Goal: Task Accomplishment & Management: Manage account settings

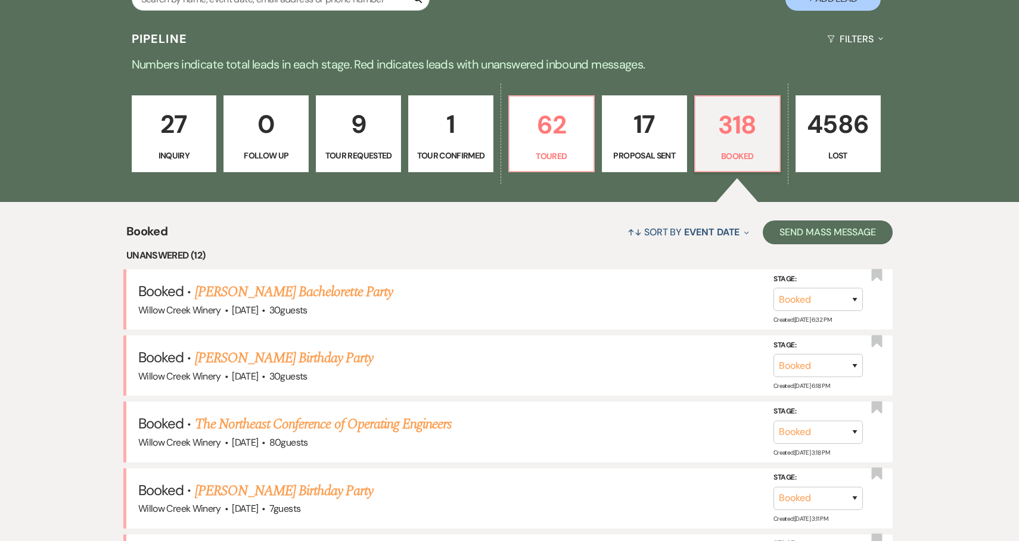
scroll to position [273, 0]
click at [247, 7] on input "text" at bounding box center [281, -1] width 298 height 23
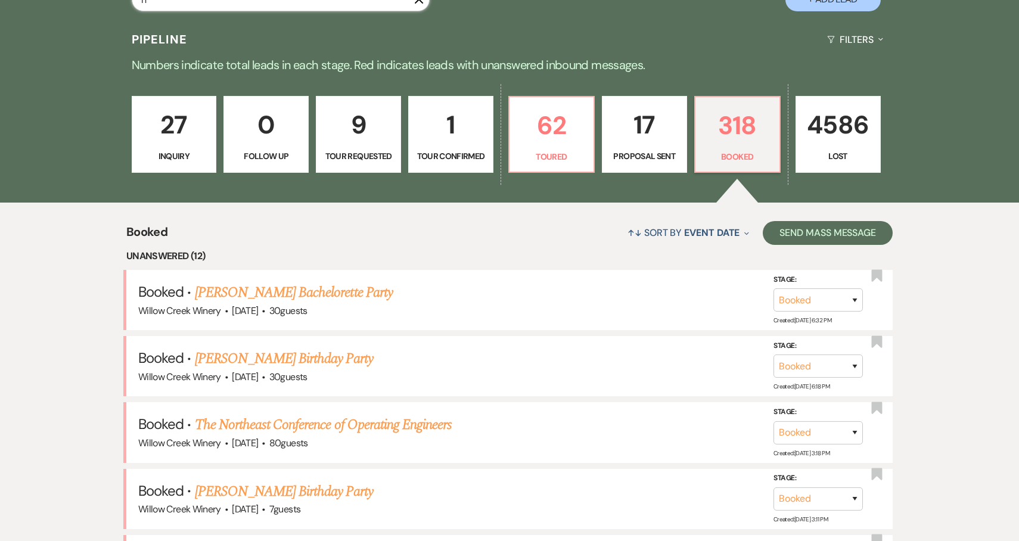
scroll to position [266, 0]
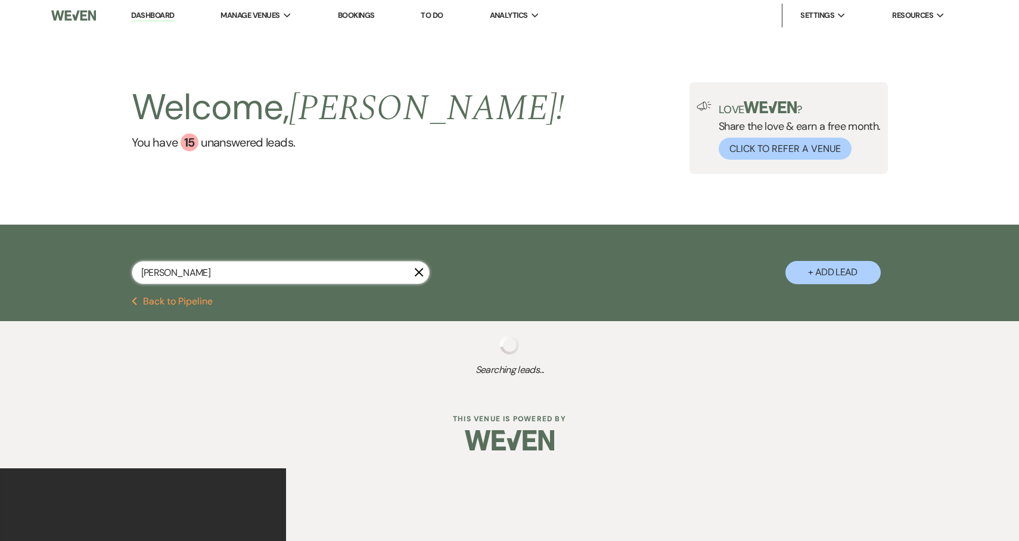
type input "nelso"
select select "8"
select select "6"
select select "8"
select select "4"
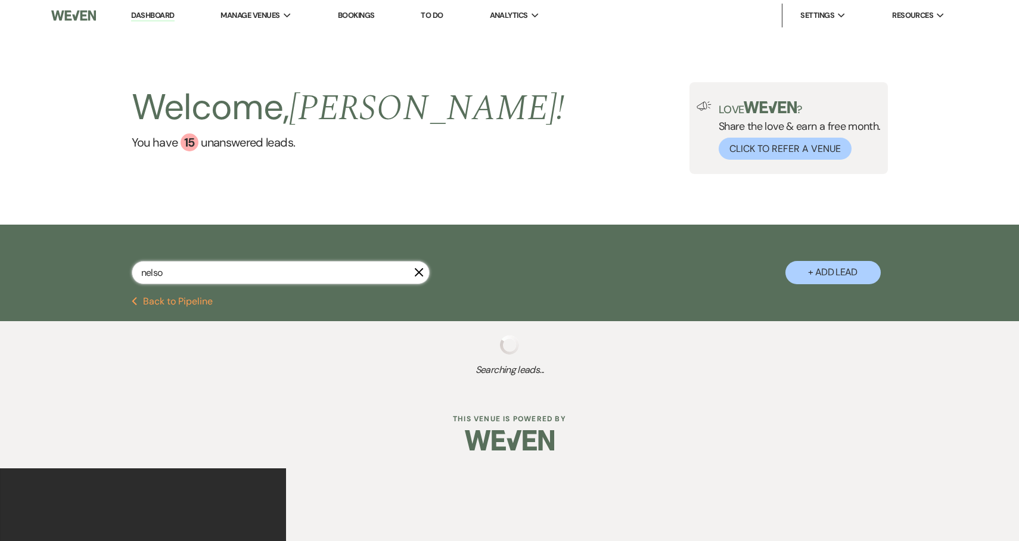
select select "8"
select select "6"
select select "8"
select select "5"
select select "8"
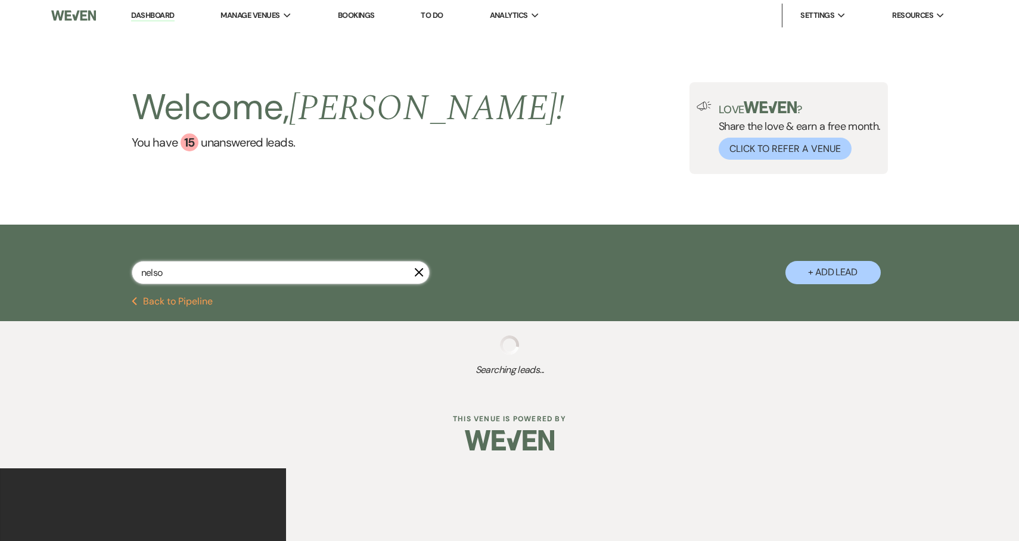
select select "5"
select select "8"
select select "5"
select select "8"
select select "2"
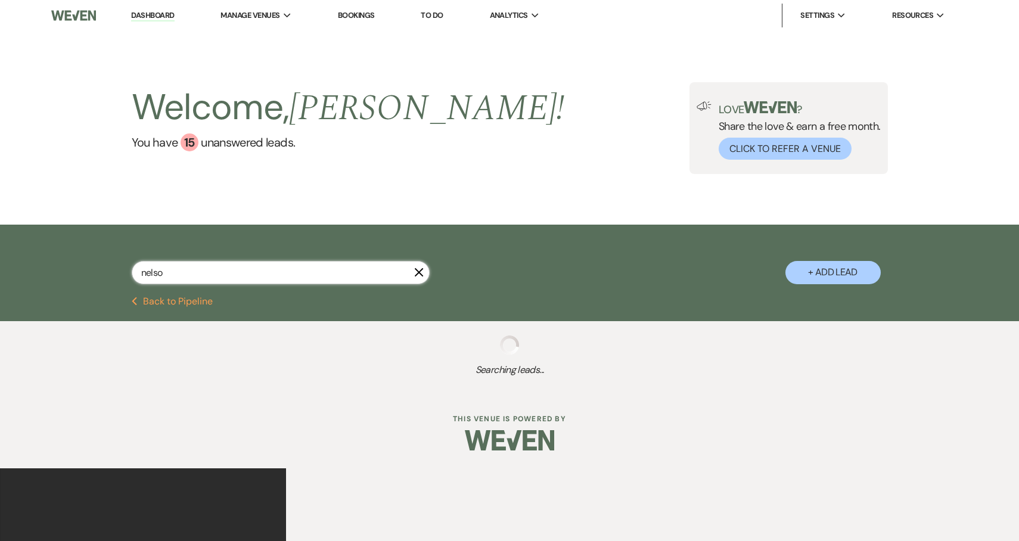
select select "8"
select select "6"
select select "8"
select select "4"
select select "8"
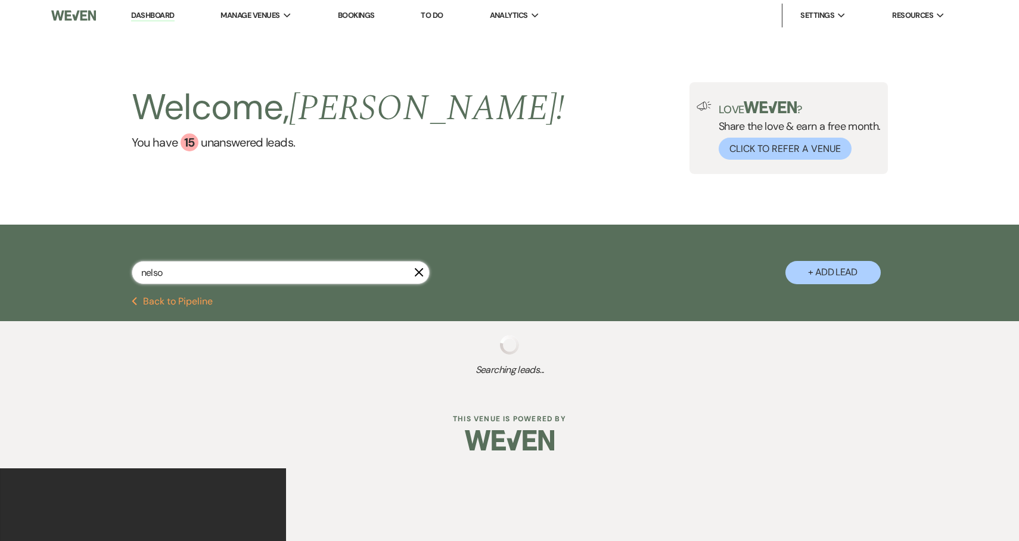
select select "6"
select select "8"
select select "5"
select select "8"
select select "5"
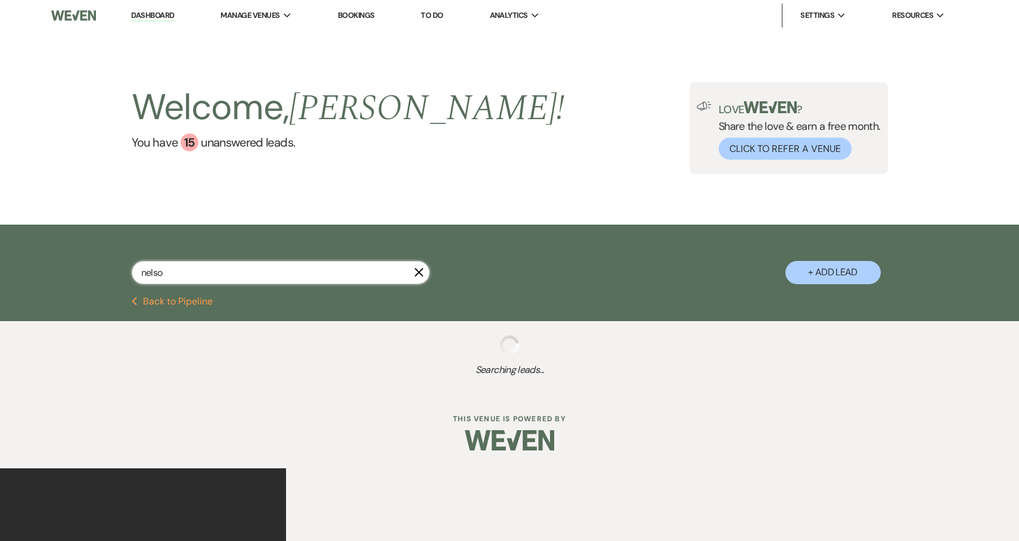
select select "8"
select select "5"
select select "8"
select select "2"
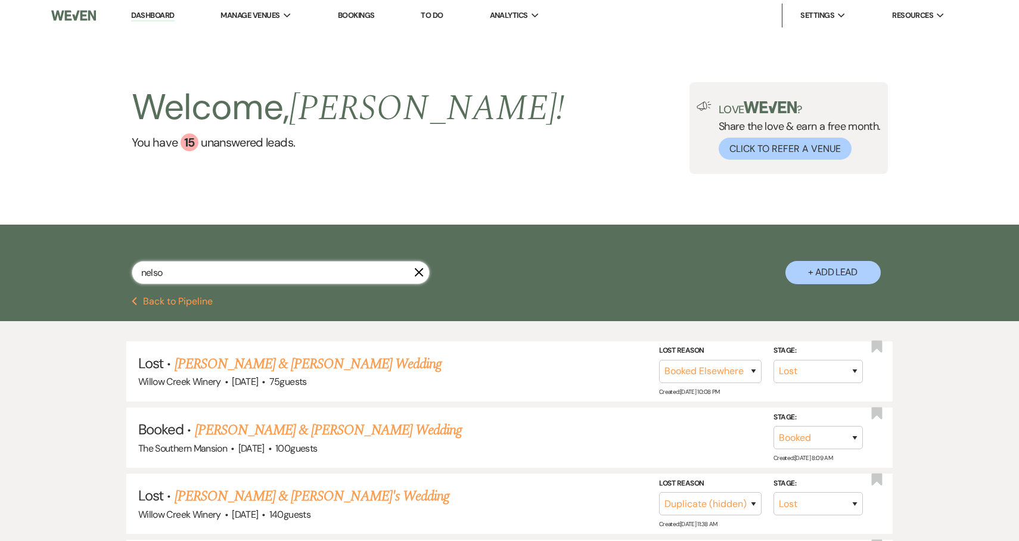
type input "[PERSON_NAME]"
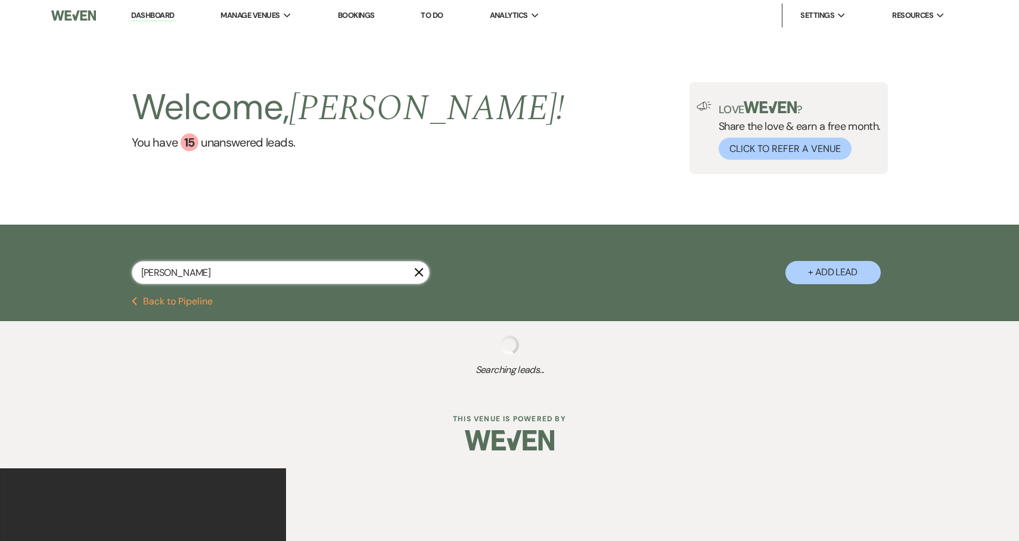
select select "8"
select select "6"
select select "8"
select select "4"
select select "8"
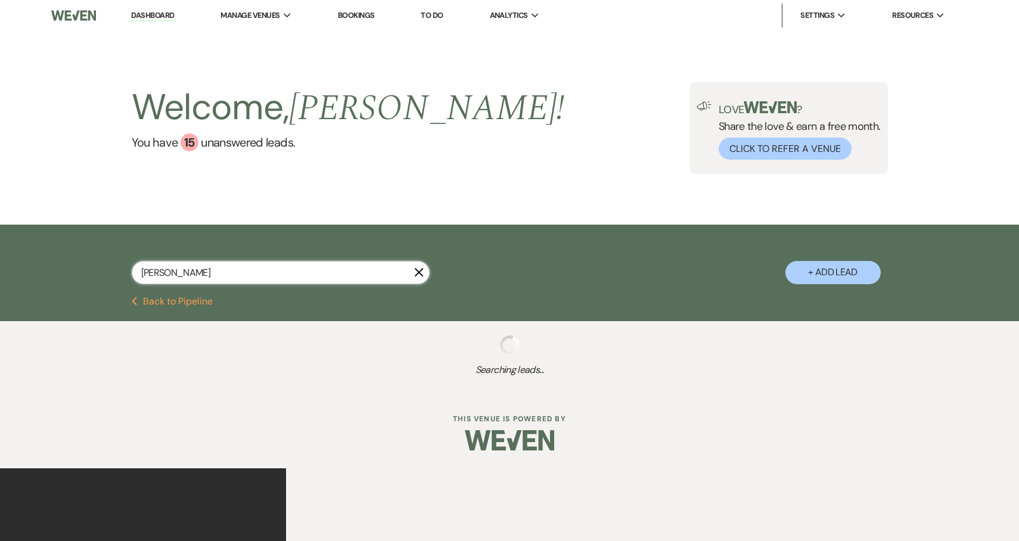
select select "6"
select select "8"
select select "5"
select select "8"
select select "5"
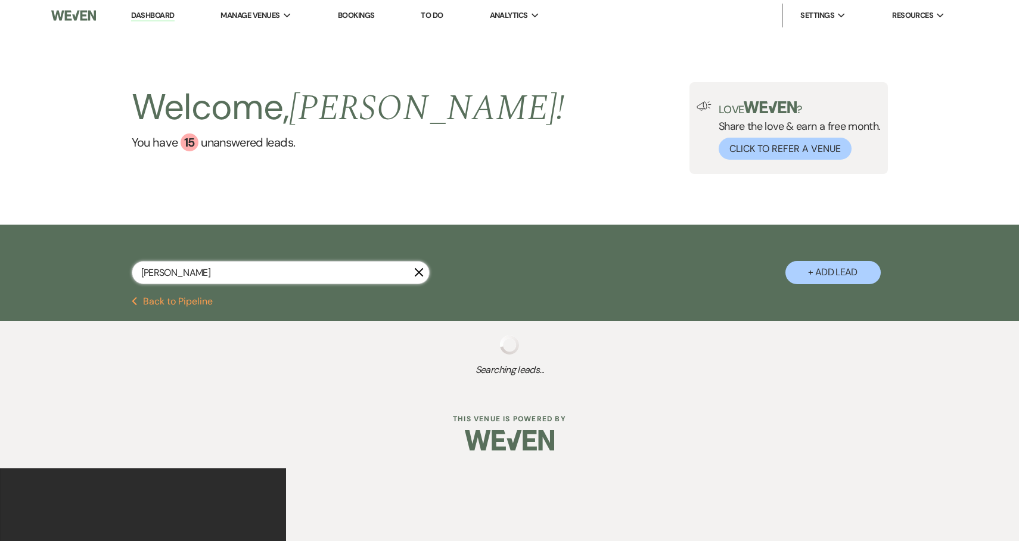
select select "8"
select select "5"
select select "8"
select select "2"
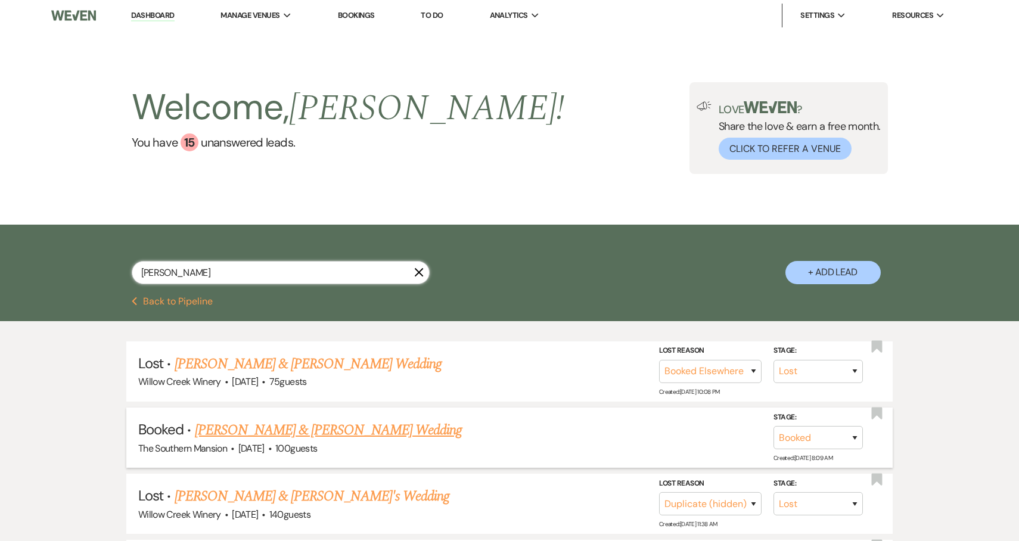
type input "[PERSON_NAME]"
click at [239, 428] on link "[PERSON_NAME] & [PERSON_NAME] Wedding" at bounding box center [328, 429] width 267 height 21
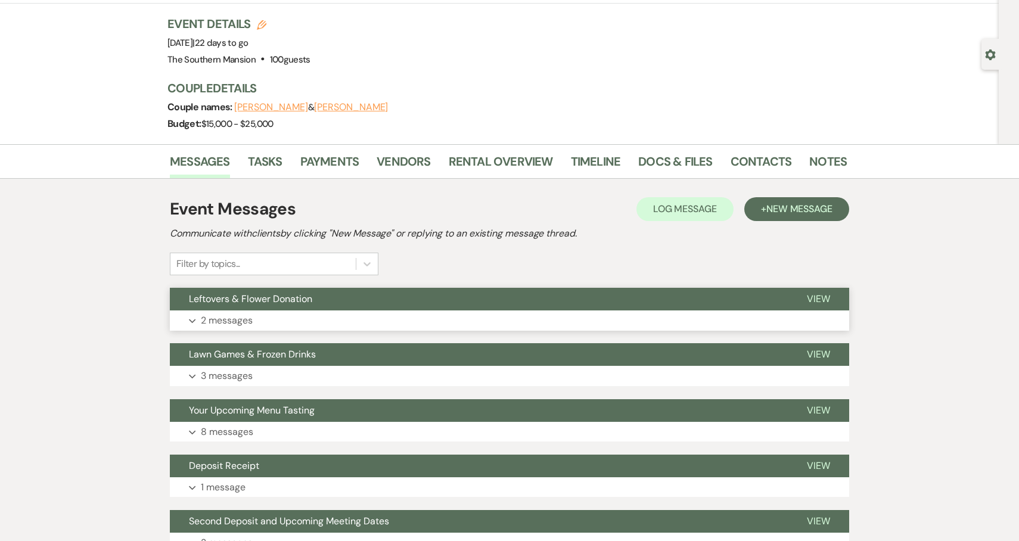
scroll to position [69, 0]
click at [500, 167] on link "Rental Overview" at bounding box center [501, 164] width 104 height 26
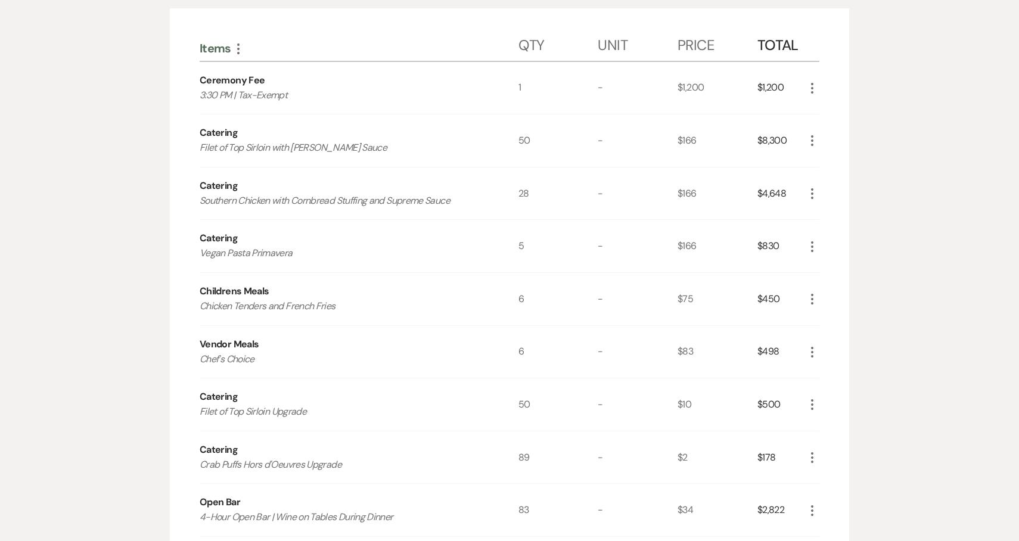
scroll to position [310, 0]
drag, startPoint x: 519, startPoint y: 187, endPoint x: 538, endPoint y: 189, distance: 18.6
click at [538, 189] on div "28" at bounding box center [558, 191] width 80 height 52
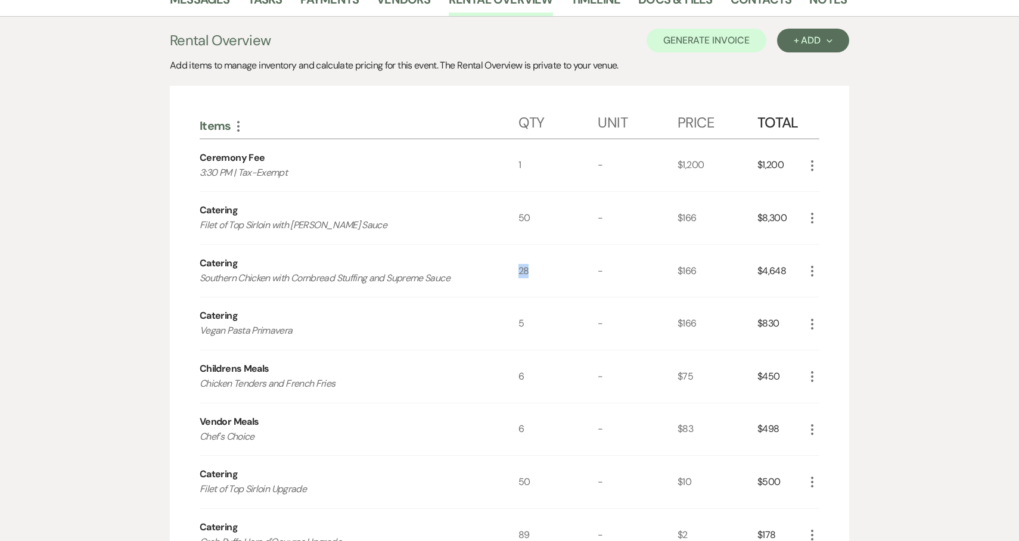
scroll to position [0, 0]
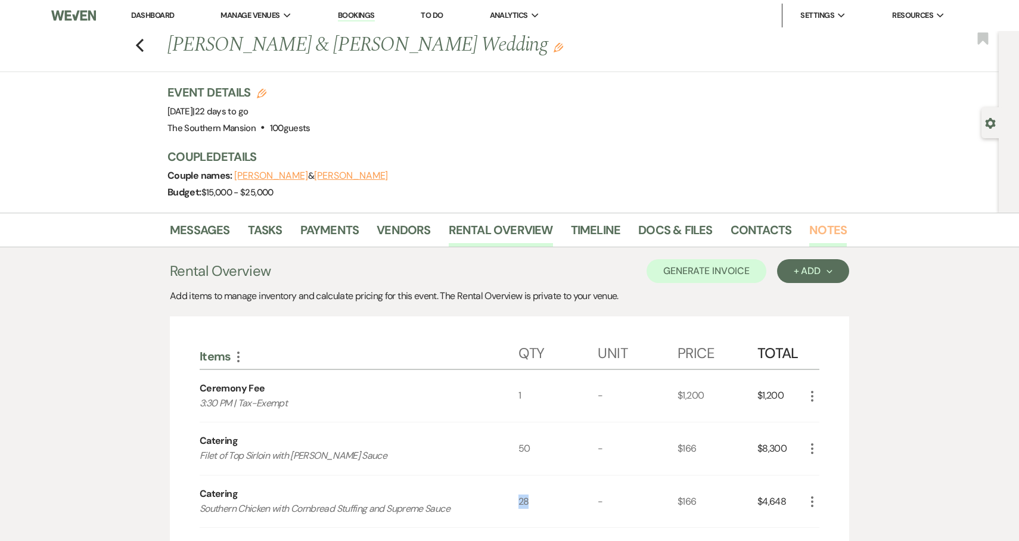
click at [813, 238] on link "Notes" at bounding box center [828, 233] width 38 height 26
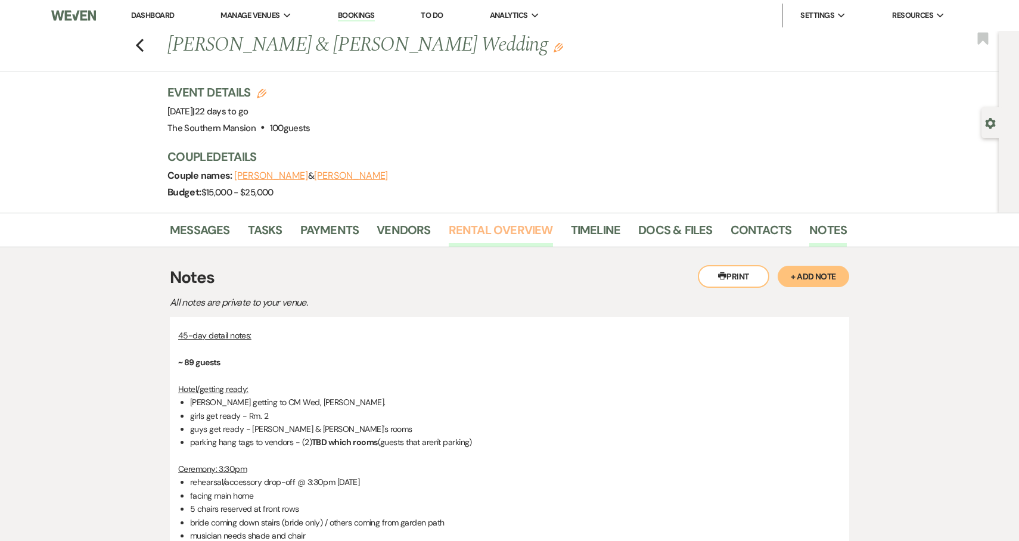
click at [513, 224] on link "Rental Overview" at bounding box center [501, 233] width 104 height 26
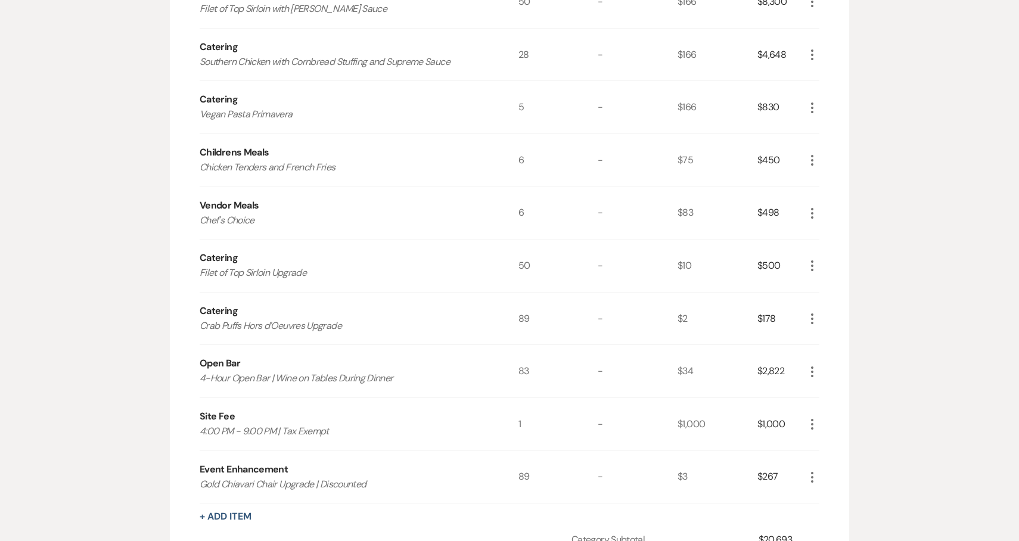
scroll to position [738, 0]
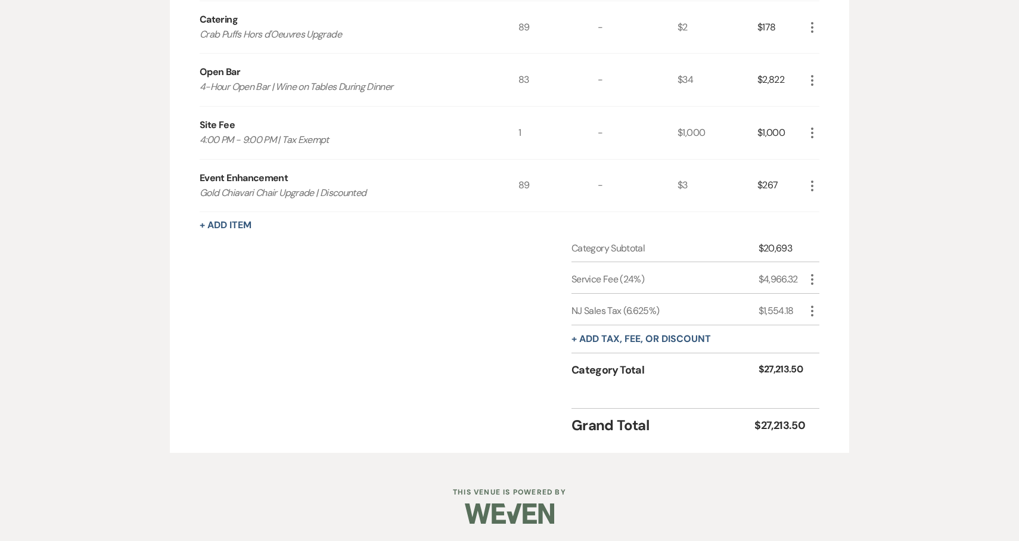
click at [814, 282] on icon "More" at bounding box center [812, 279] width 14 height 14
click at [824, 300] on icon "Pencil" at bounding box center [821, 302] width 7 height 9
select select "false"
select select "1"
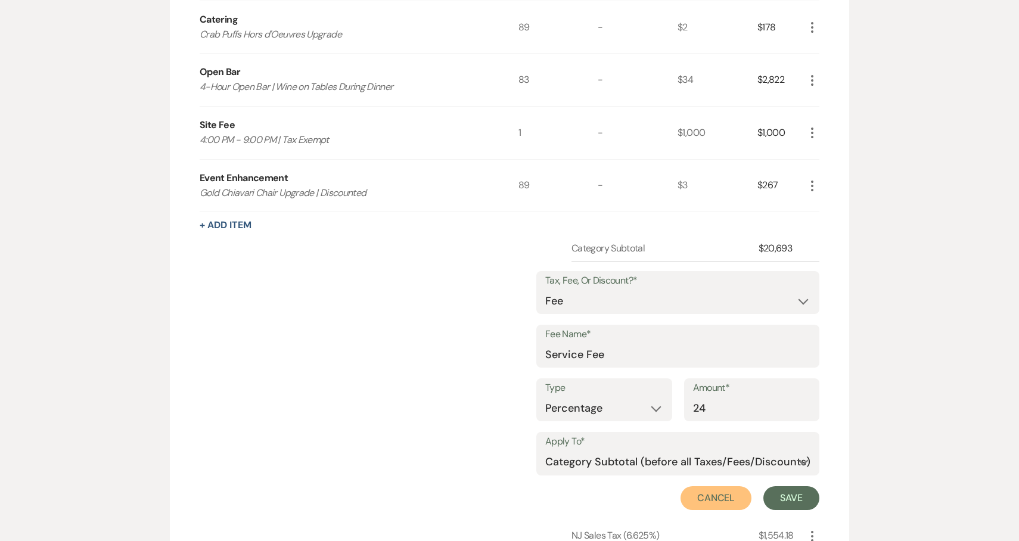
click at [715, 503] on button "Cancel" at bounding box center [715, 498] width 71 height 24
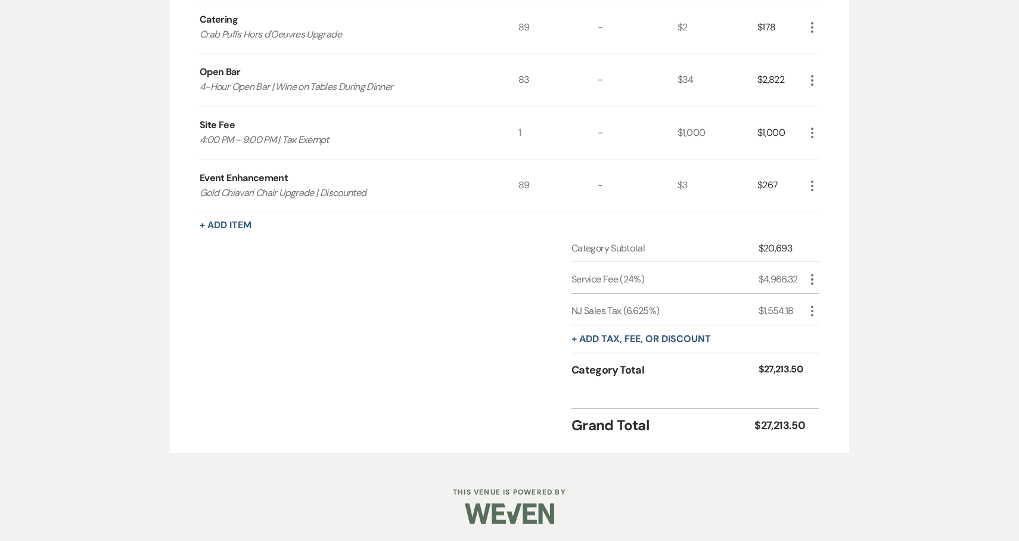
click at [811, 313] on use "button" at bounding box center [812, 311] width 2 height 11
click at [825, 330] on button "Pencil Edit" at bounding box center [836, 334] width 62 height 19
select select "3"
select select "false"
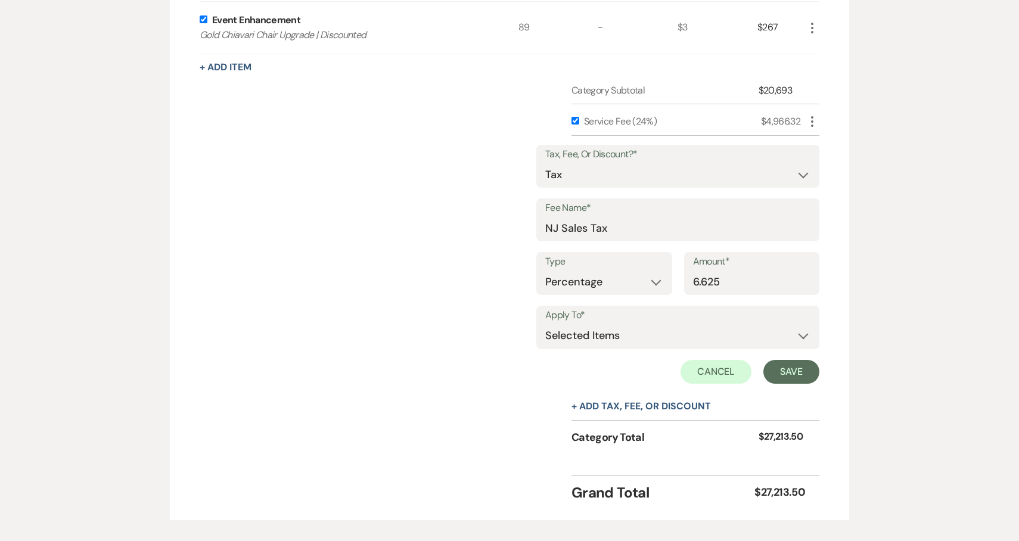
scroll to position [963, 0]
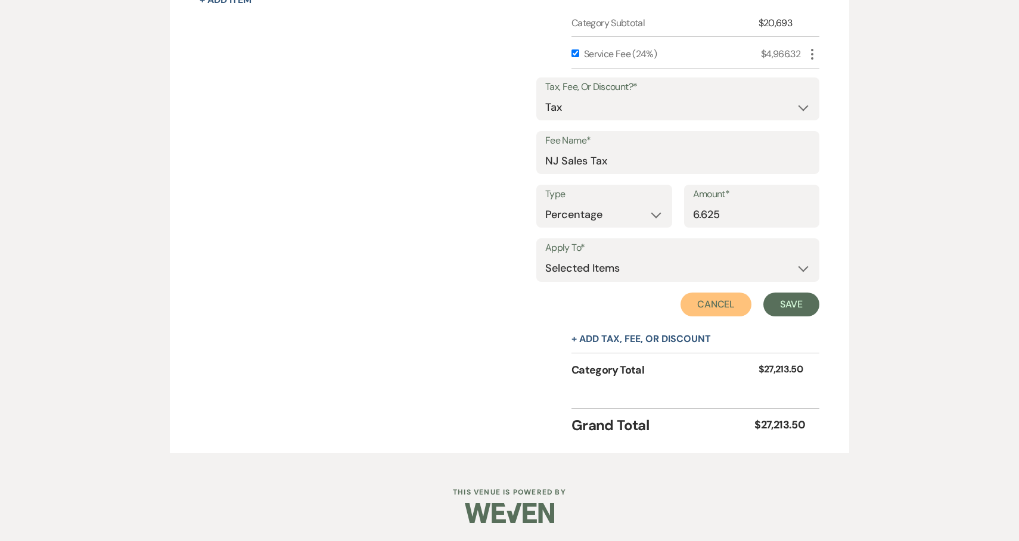
click at [718, 300] on button "Cancel" at bounding box center [715, 304] width 71 height 24
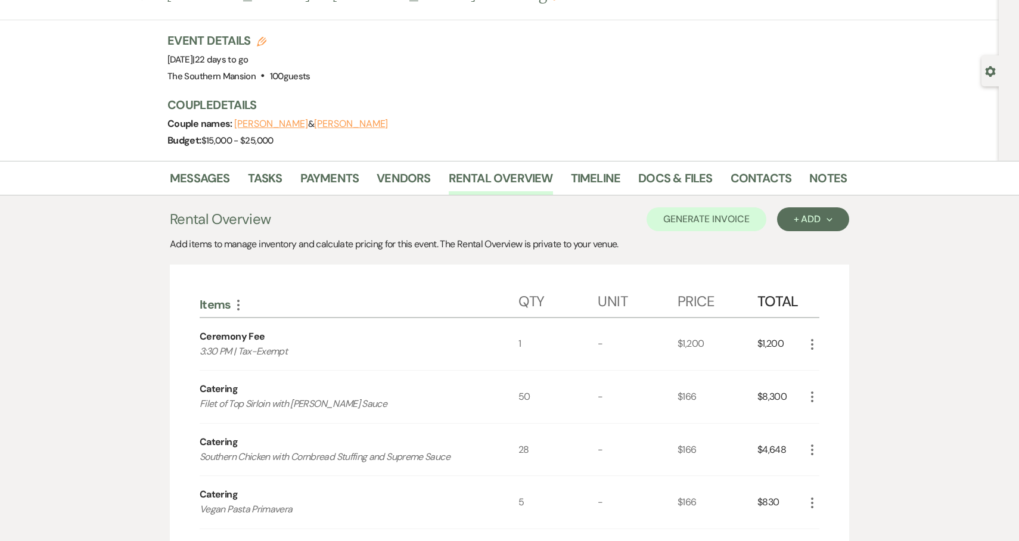
scroll to position [0, 0]
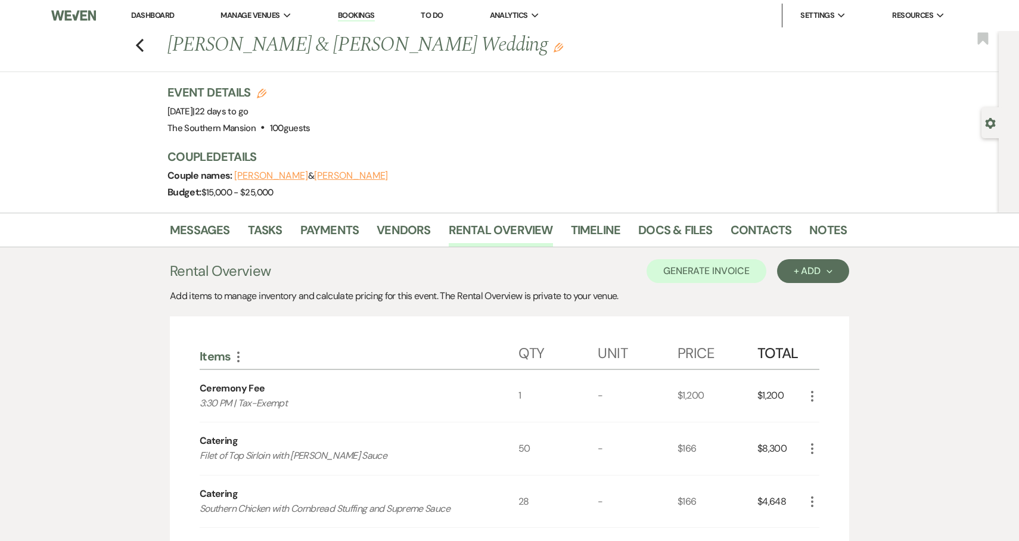
click at [347, 19] on link "Bookings" at bounding box center [356, 15] width 37 height 11
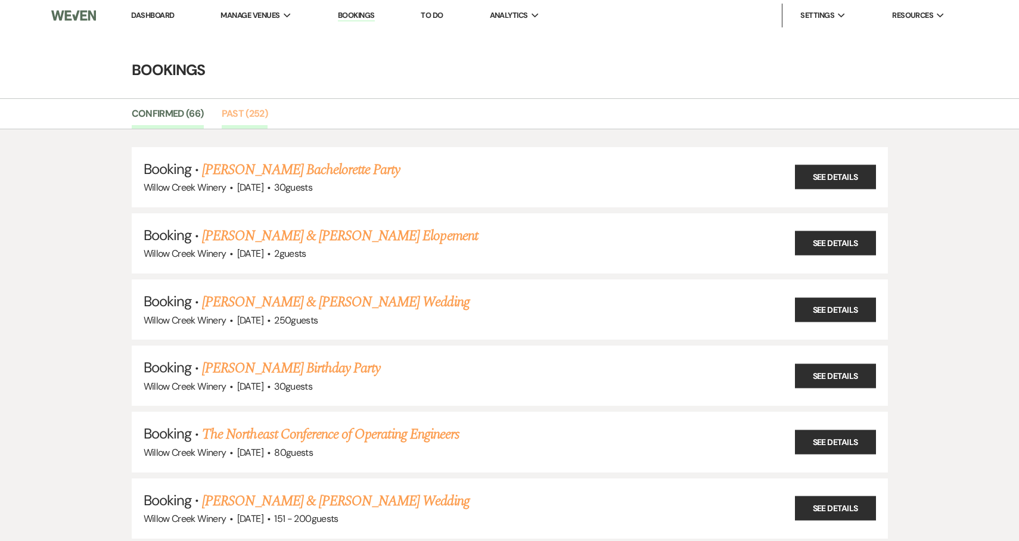
click at [240, 120] on link "Past (252)" at bounding box center [245, 117] width 46 height 23
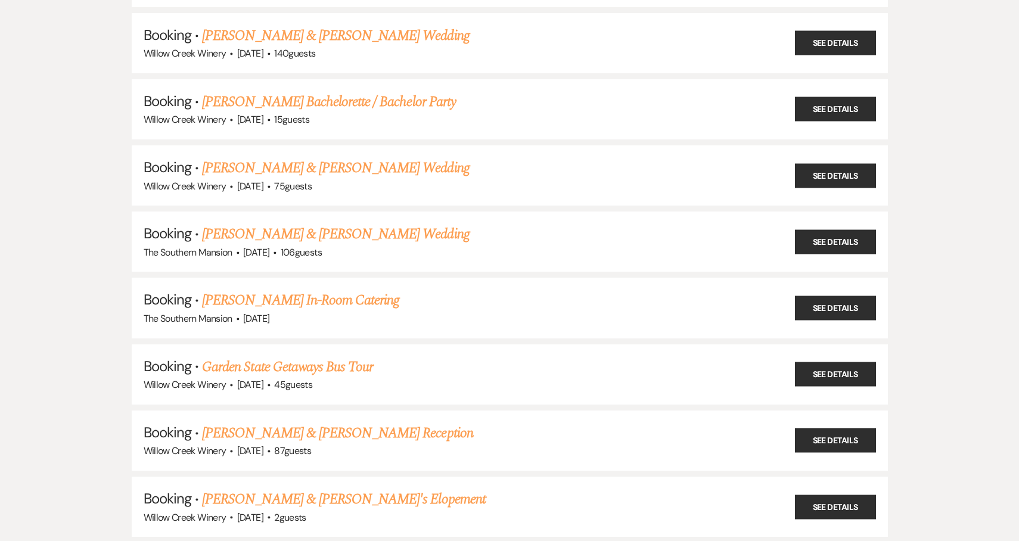
scroll to position [14949, 0]
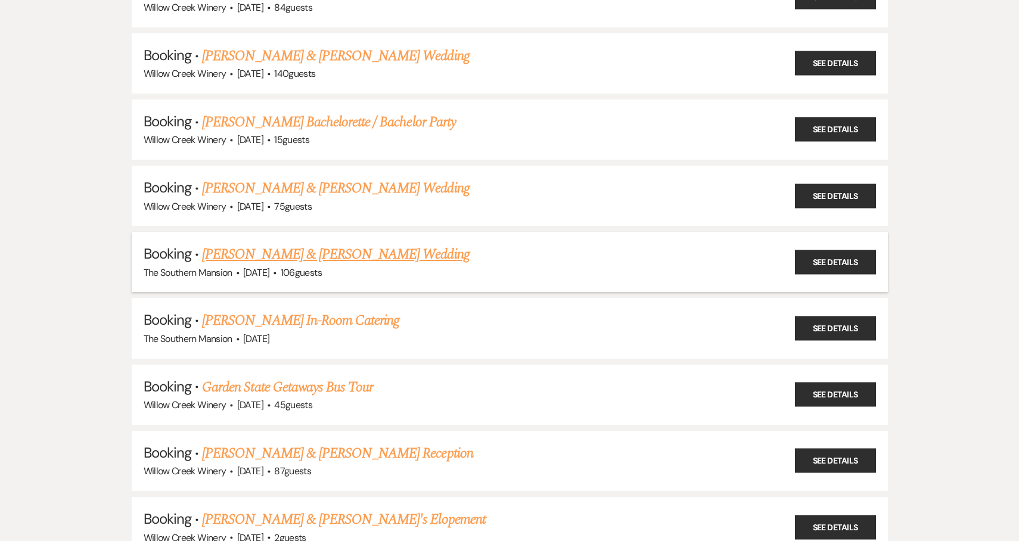
click at [378, 244] on link "[PERSON_NAME] & [PERSON_NAME] Wedding" at bounding box center [335, 254] width 267 height 21
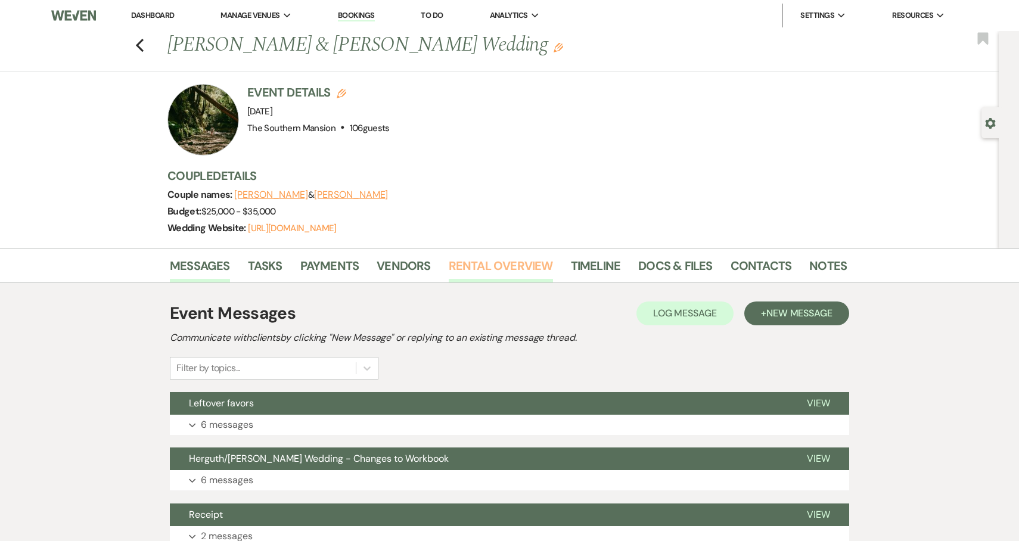
click at [494, 263] on link "Rental Overview" at bounding box center [501, 269] width 104 height 26
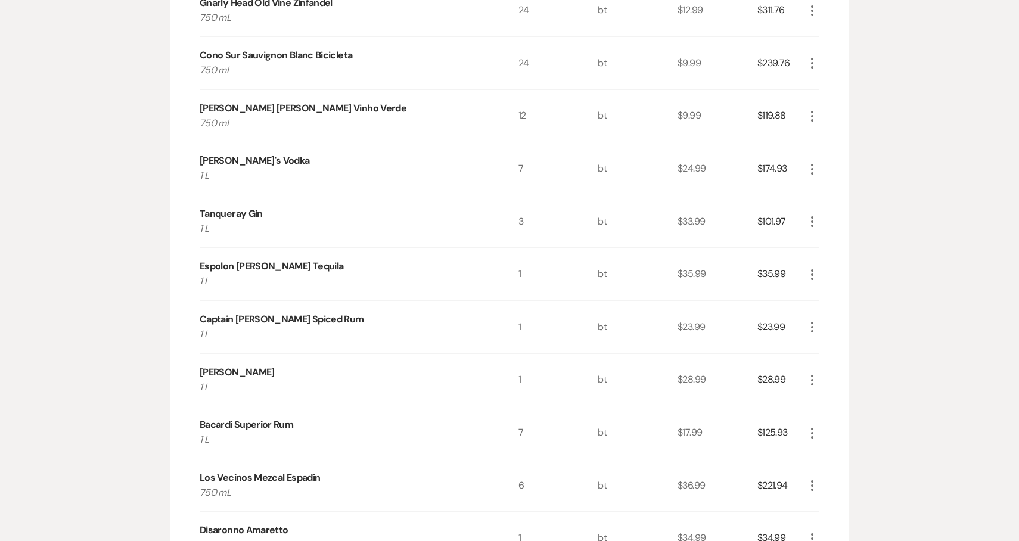
scroll to position [2647, 0]
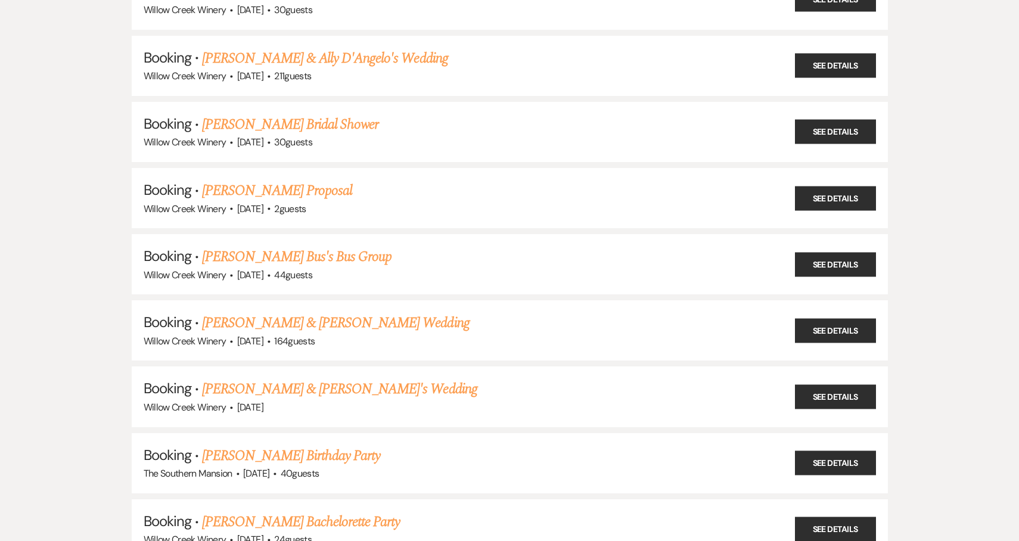
scroll to position [13155, 0]
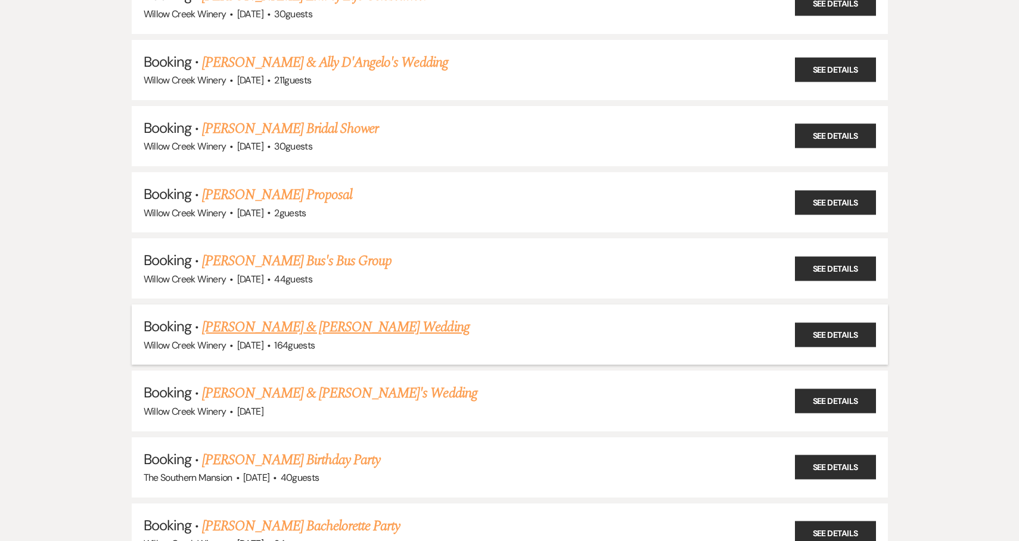
click at [384, 316] on link "[PERSON_NAME] & [PERSON_NAME] Wedding" at bounding box center [335, 326] width 267 height 21
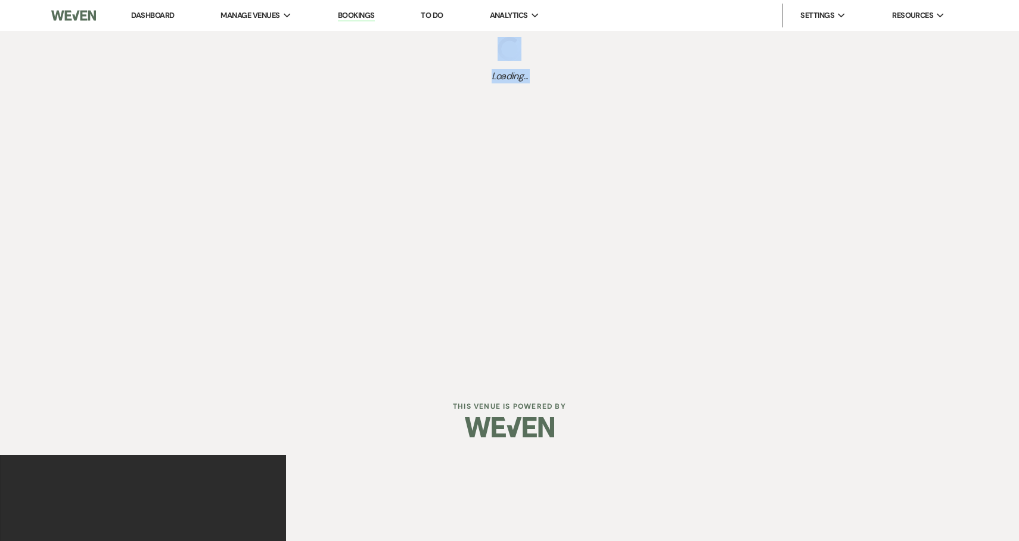
click at [384, 203] on div "Dashboard Manage Venues Expand [GEOGRAPHIC_DATA] Winery [GEOGRAPHIC_DATA] Booki…" at bounding box center [509, 189] width 1019 height 379
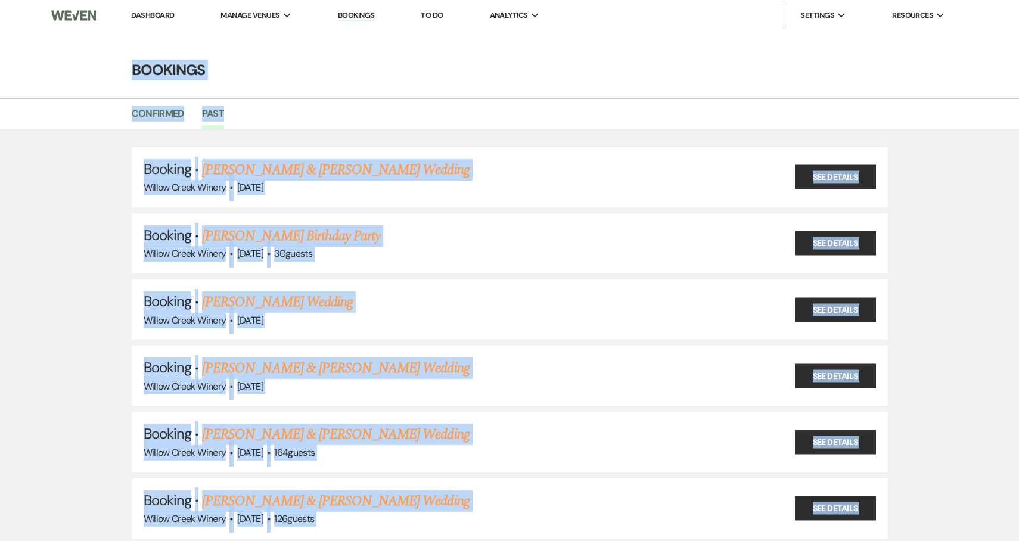
scroll to position [13155, 0]
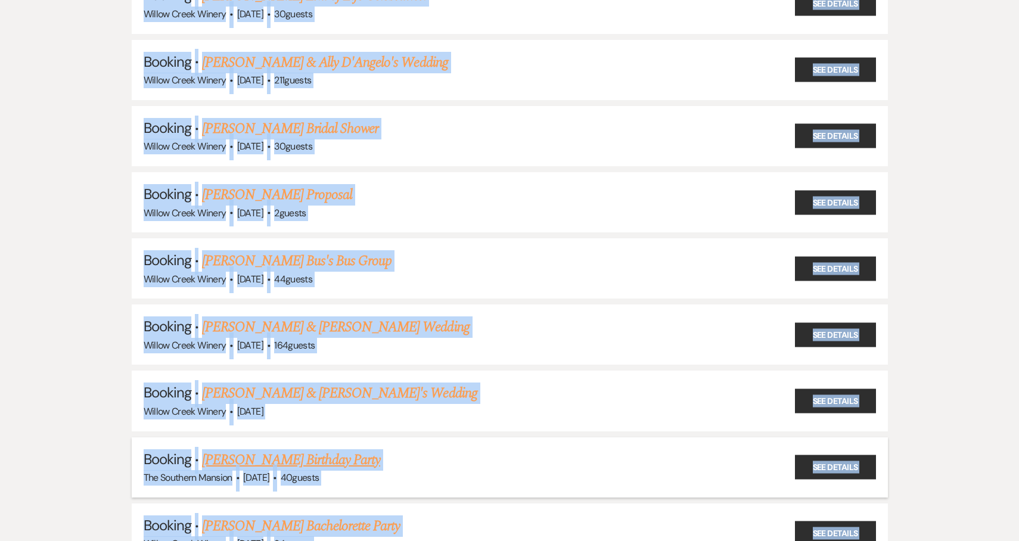
click at [282, 449] on link "[PERSON_NAME] Birthday Party" at bounding box center [291, 459] width 178 height 21
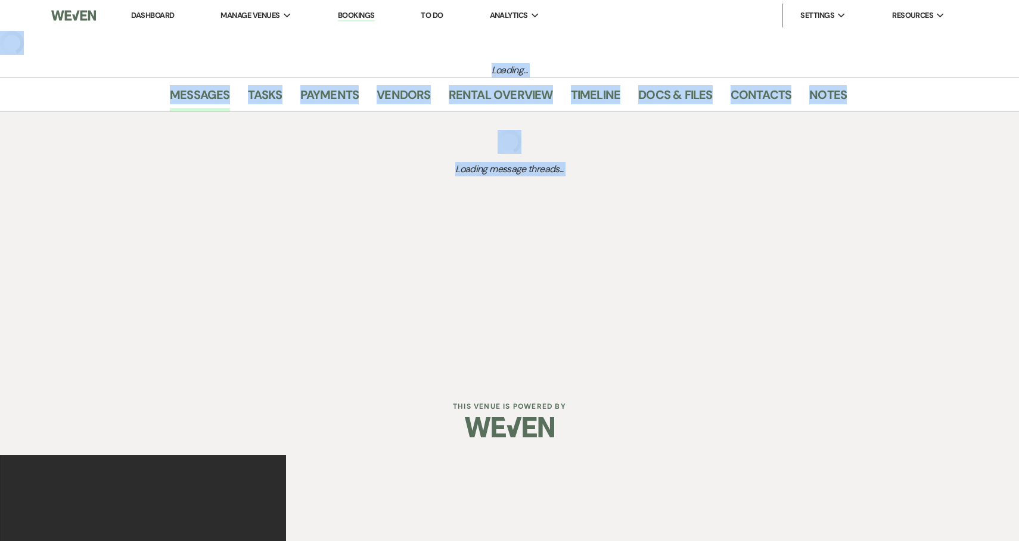
select select "5"
select select "4"
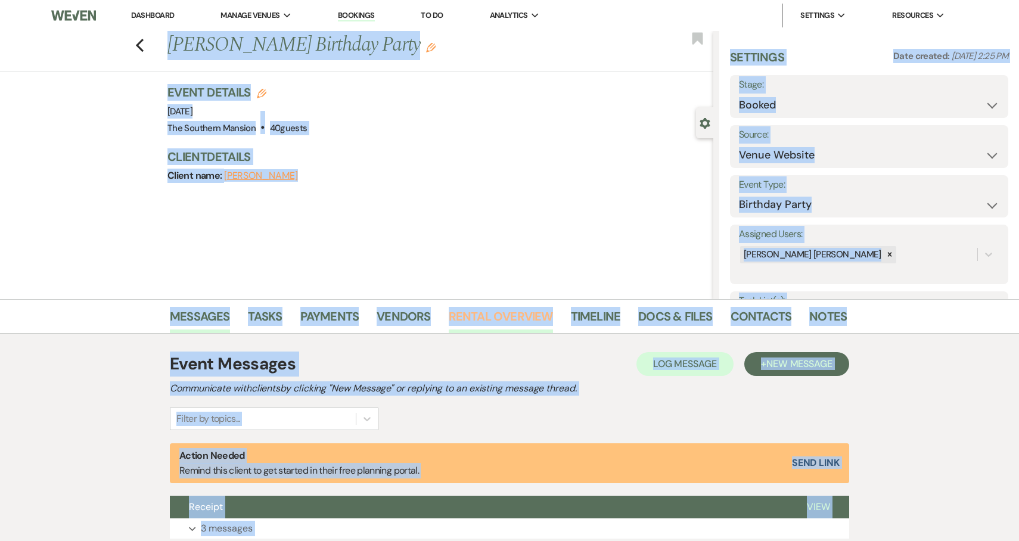
click at [470, 313] on link "Rental Overview" at bounding box center [501, 320] width 104 height 26
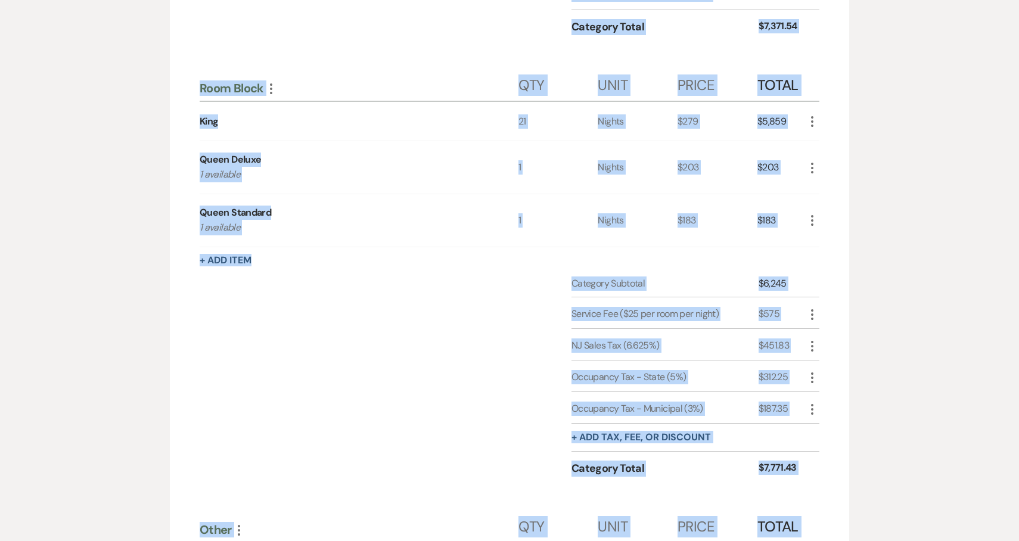
scroll to position [955, 0]
click at [391, 413] on div "Category Subtotal $6,245 Service Fee ($25 per room per night) $575 More NJ Sale…" at bounding box center [509, 387] width 619 height 221
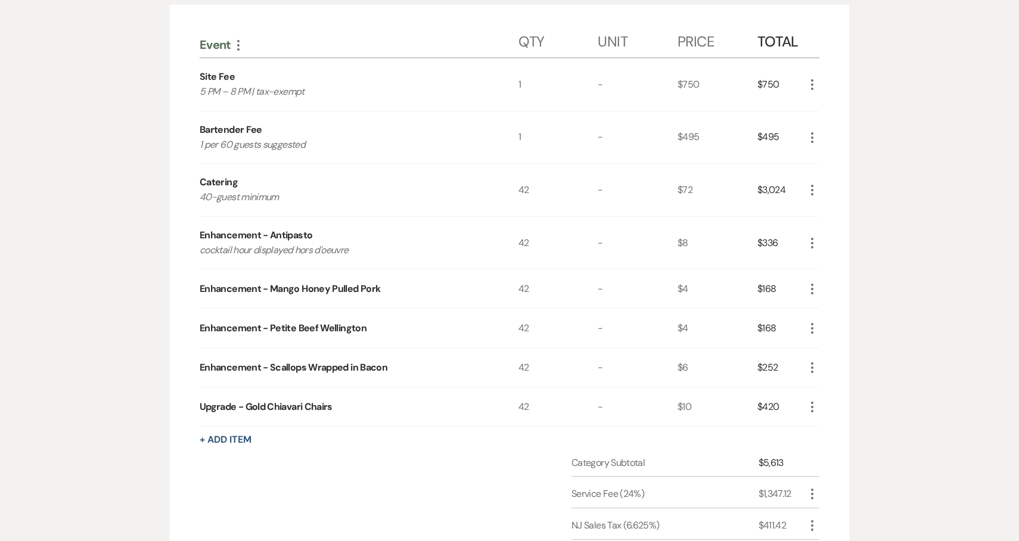
scroll to position [0, 0]
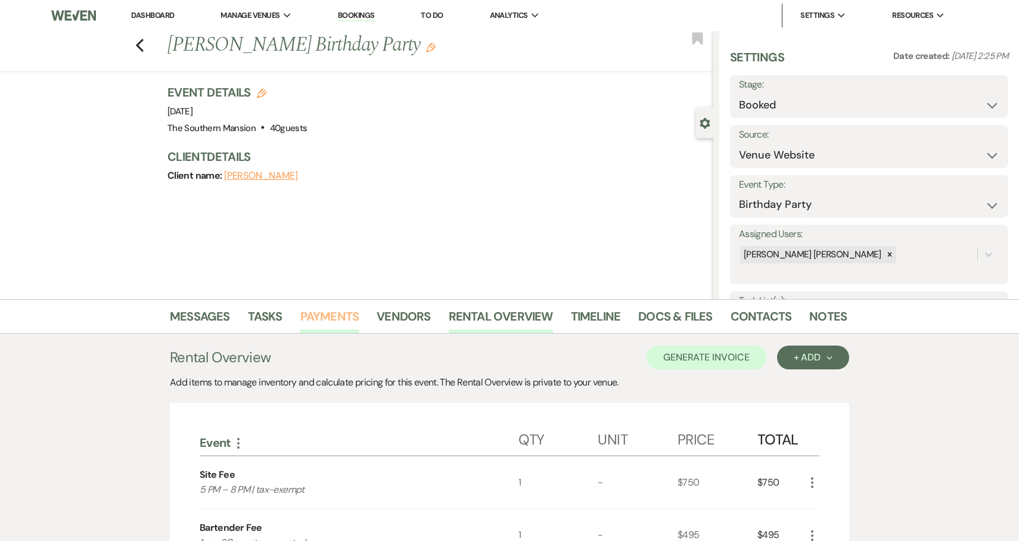
click at [329, 312] on link "Payments" at bounding box center [329, 320] width 59 height 26
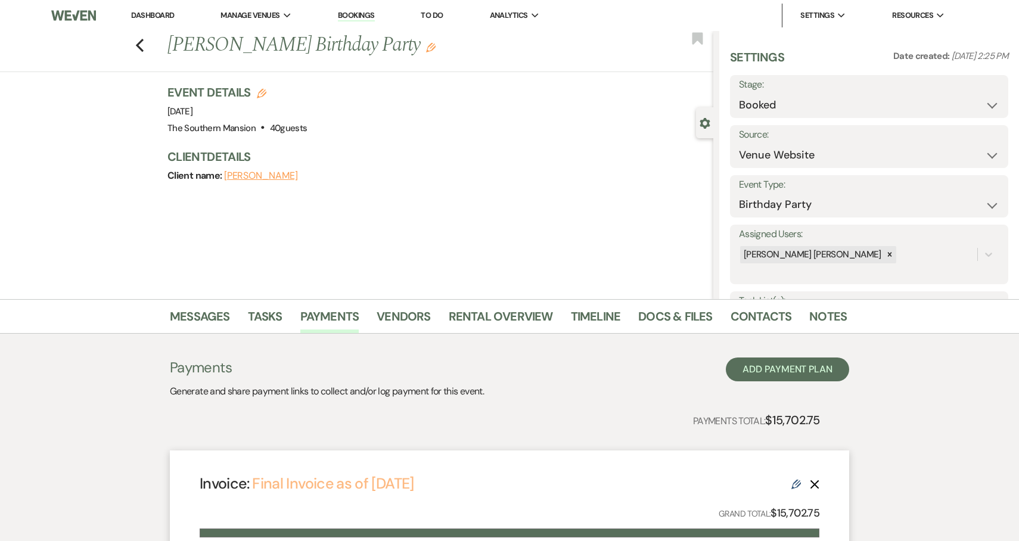
click at [402, 482] on link "Final Invoice as of [DATE]" at bounding box center [332, 484] width 161 height 20
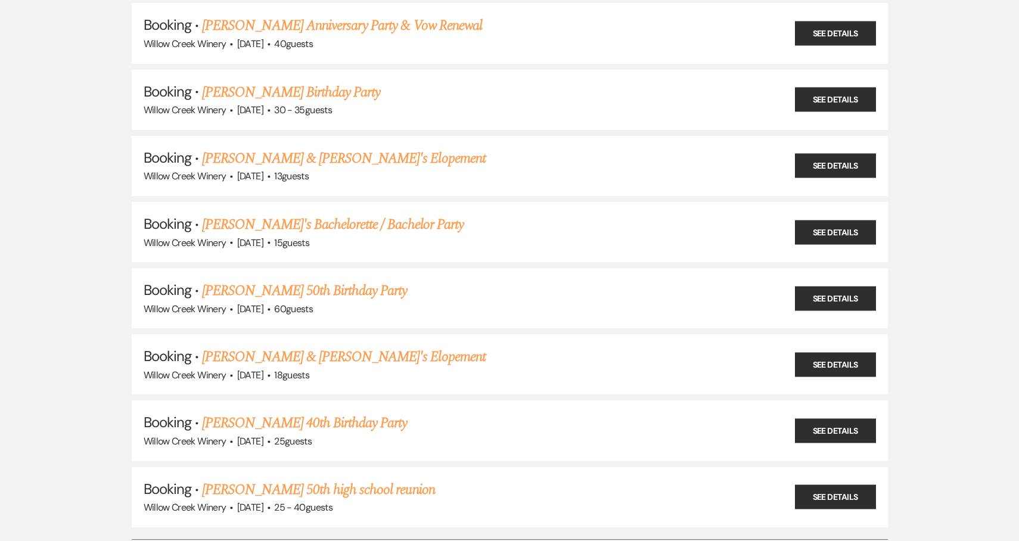
scroll to position [16301, 0]
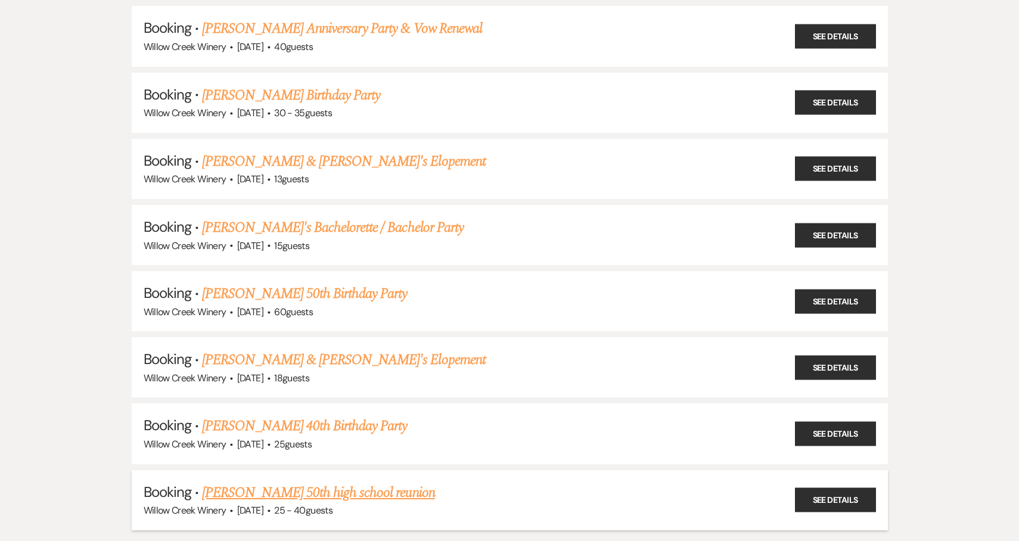
click at [325, 482] on link "[PERSON_NAME] 50th high school reunion" at bounding box center [318, 492] width 233 height 21
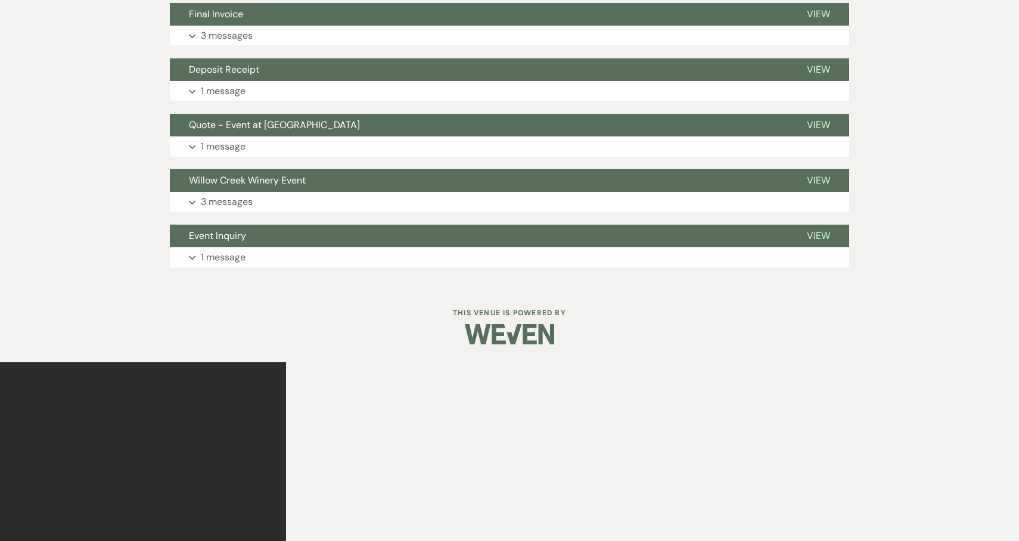
scroll to position [92, 0]
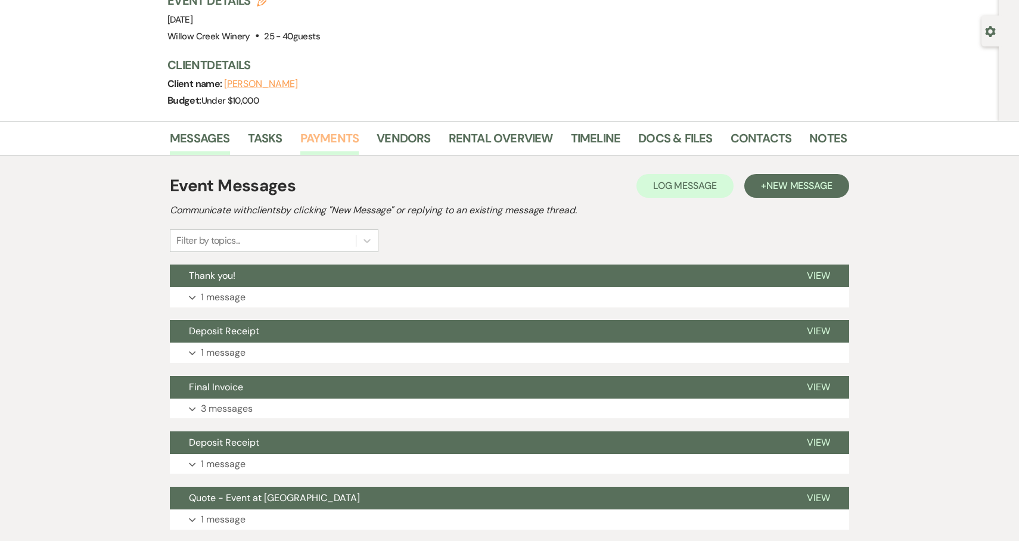
click at [318, 141] on link "Payments" at bounding box center [329, 142] width 59 height 26
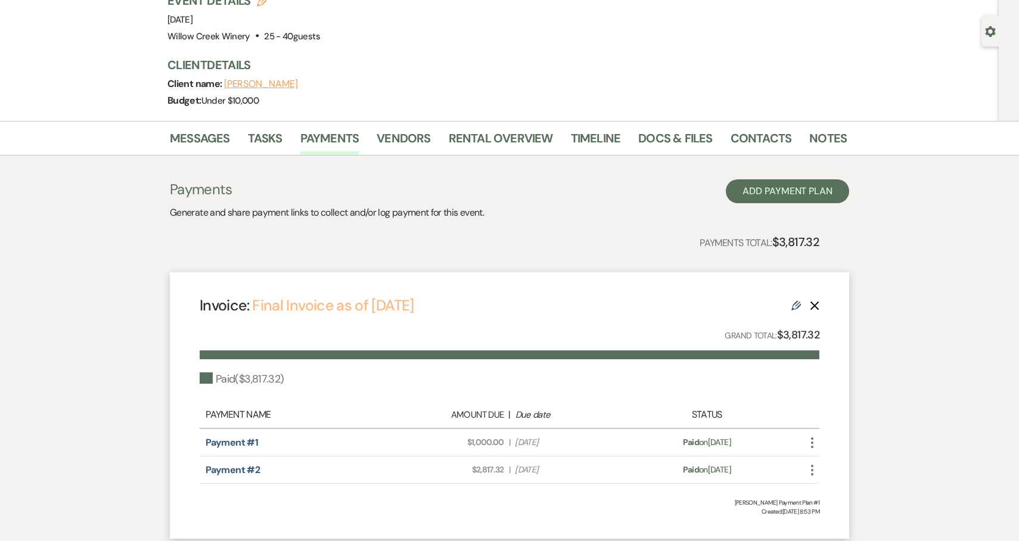
click at [338, 309] on link "Final Invoice as of [DATE]" at bounding box center [332, 305] width 161 height 20
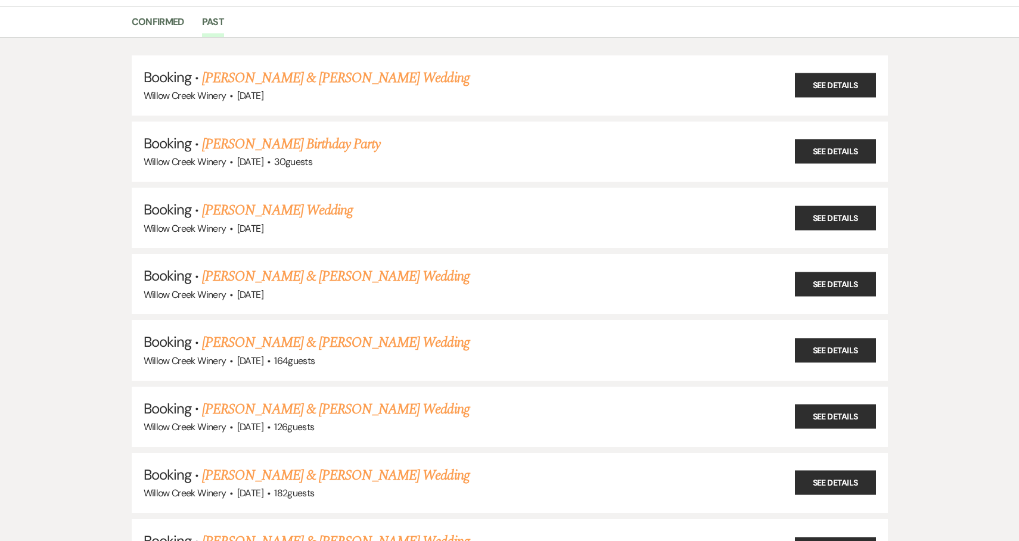
scroll to position [16301, 0]
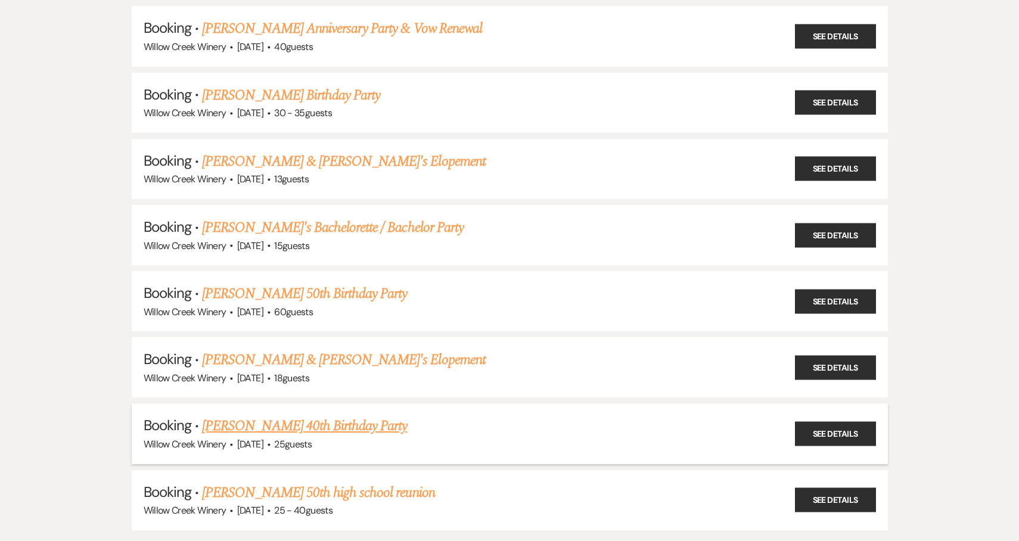
click at [270, 415] on link "[PERSON_NAME] 40th Birthday Party" at bounding box center [304, 425] width 205 height 21
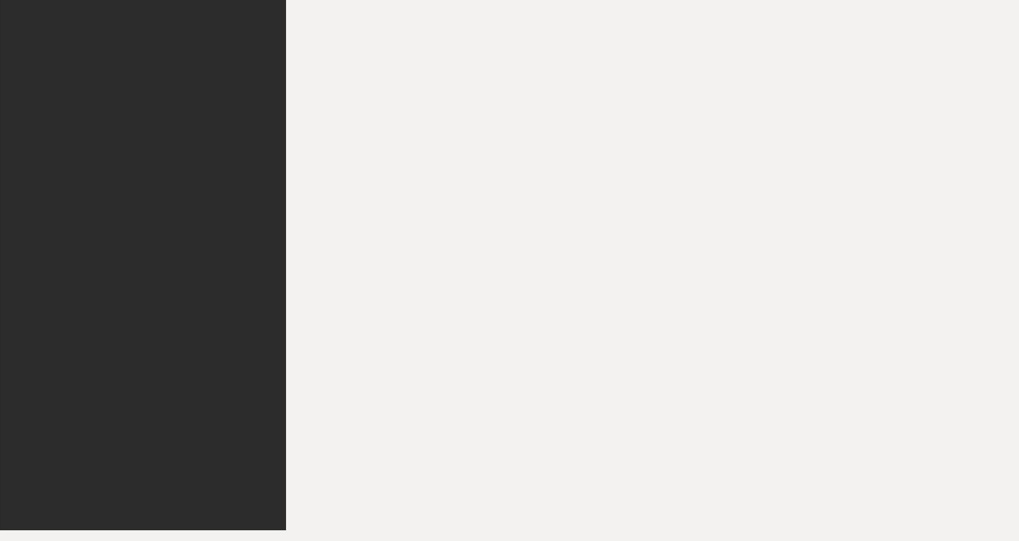
scroll to position [695, 0]
select select "14"
select select "4"
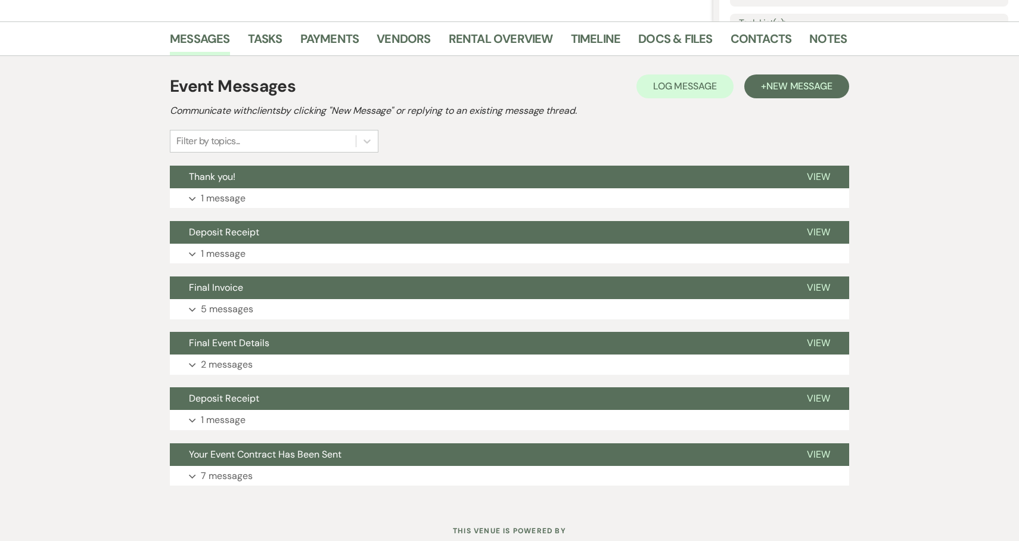
scroll to position [170, 0]
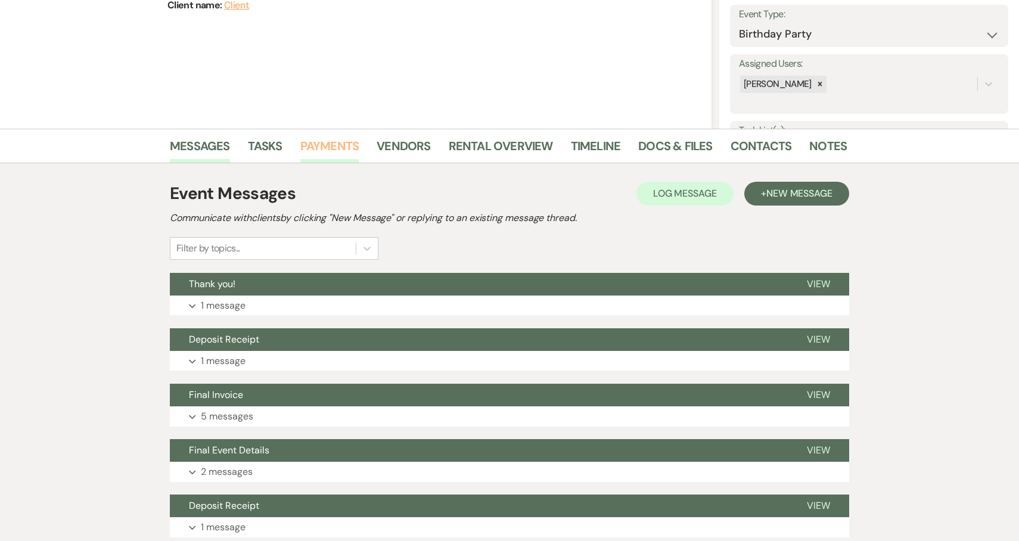
click at [317, 151] on link "Payments" at bounding box center [329, 149] width 59 height 26
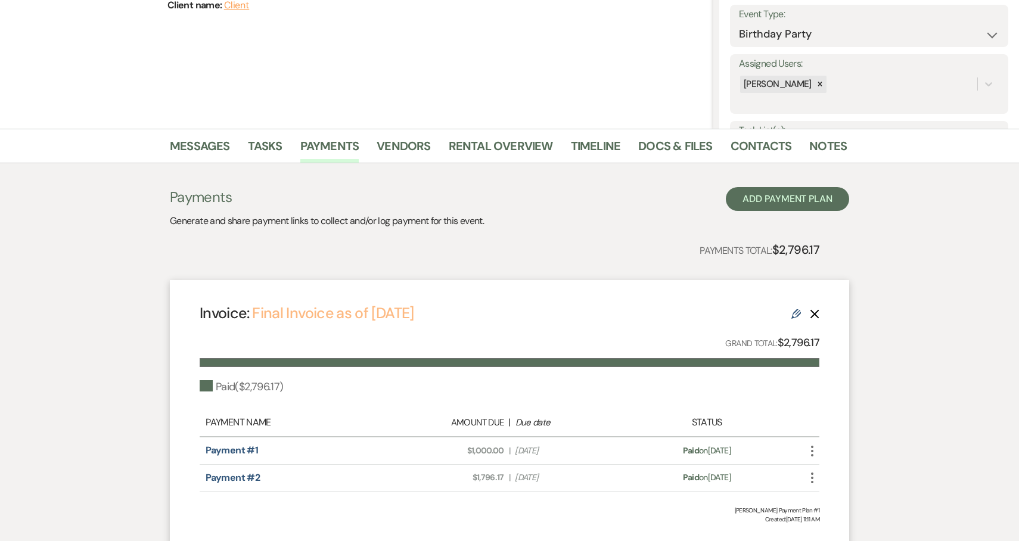
click at [373, 315] on link "Final Invoice as of [DATE]" at bounding box center [332, 313] width 161 height 20
